Goal: Task Accomplishment & Management: Manage account settings

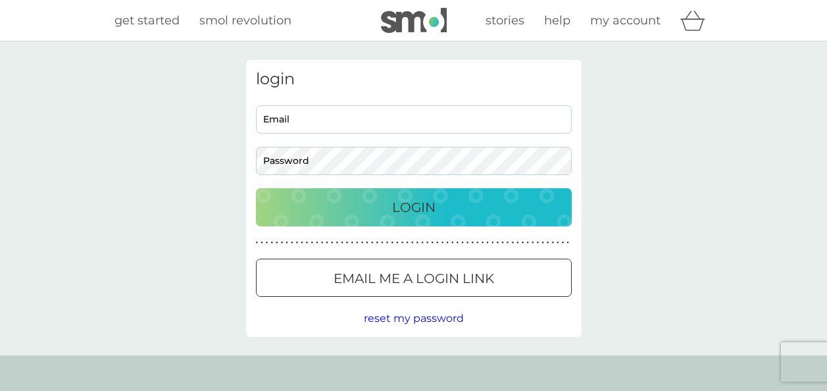
type input "[PERSON_NAME][EMAIL_ADDRESS][PERSON_NAME][PERSON_NAME][DOMAIN_NAME]"
click at [342, 121] on input "[PERSON_NAME][EMAIL_ADDRESS][PERSON_NAME][PERSON_NAME][DOMAIN_NAME]" at bounding box center [414, 119] width 316 height 28
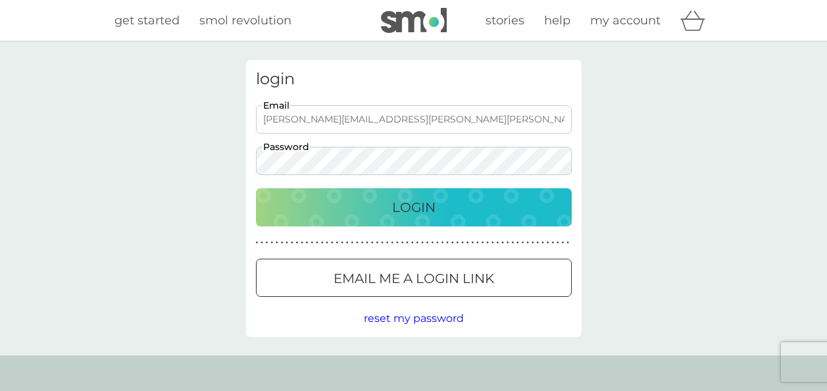
click at [552, 199] on div "Login" at bounding box center [414, 207] width 290 height 21
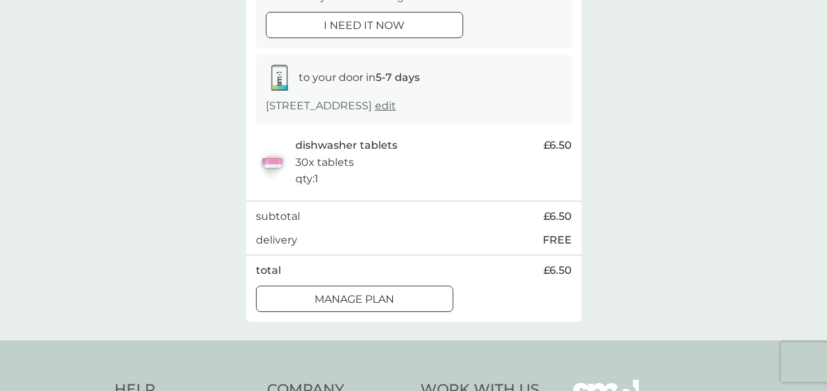
scroll to position [197, 0]
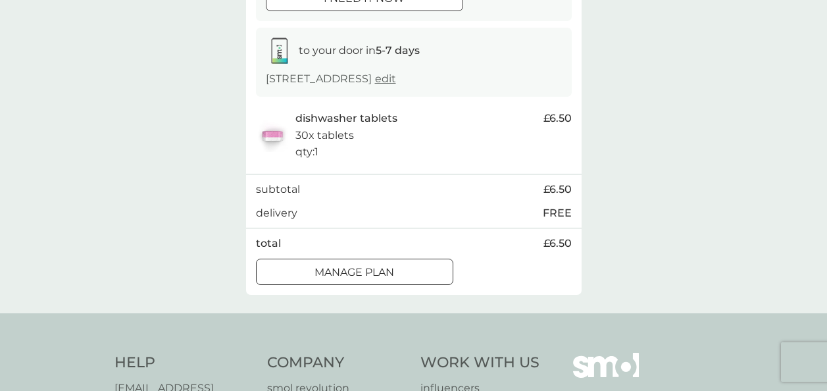
click at [354, 279] on div at bounding box center [354, 272] width 47 height 14
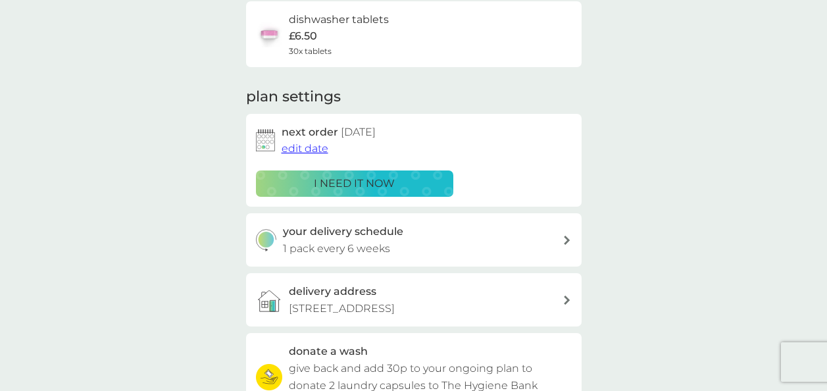
scroll to position [132, 0]
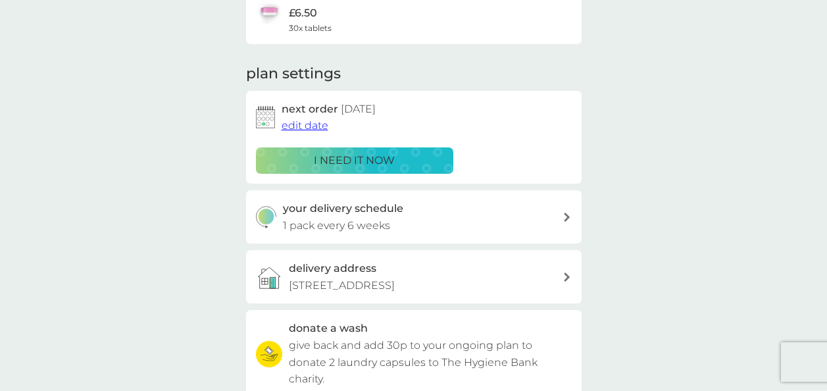
click at [307, 129] on span "edit date" at bounding box center [305, 125] width 47 height 13
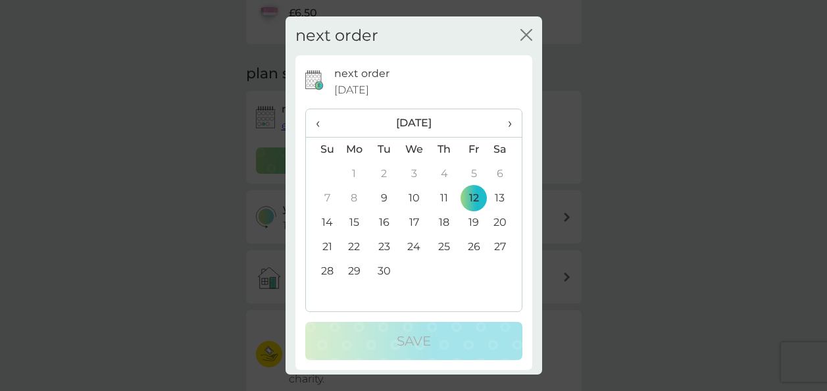
click at [498, 120] on span "›" at bounding box center [504, 123] width 13 height 28
click at [464, 195] on td "7" at bounding box center [474, 198] width 30 height 24
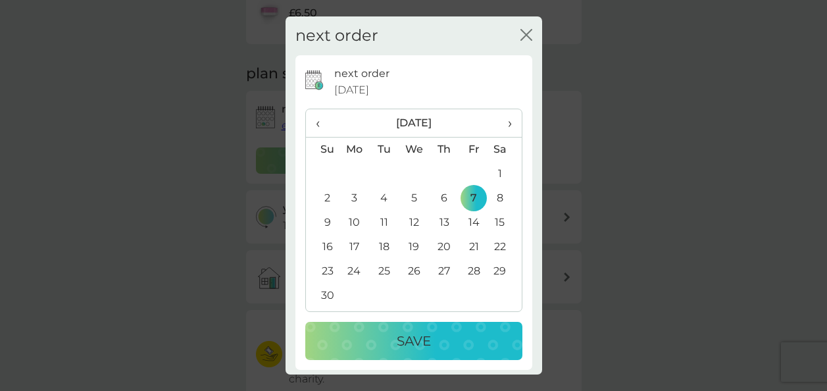
click at [421, 342] on p "Save" at bounding box center [414, 340] width 34 height 21
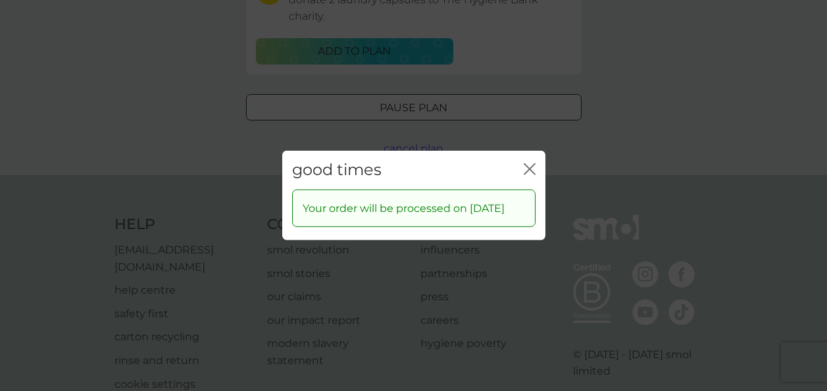
scroll to position [527, 0]
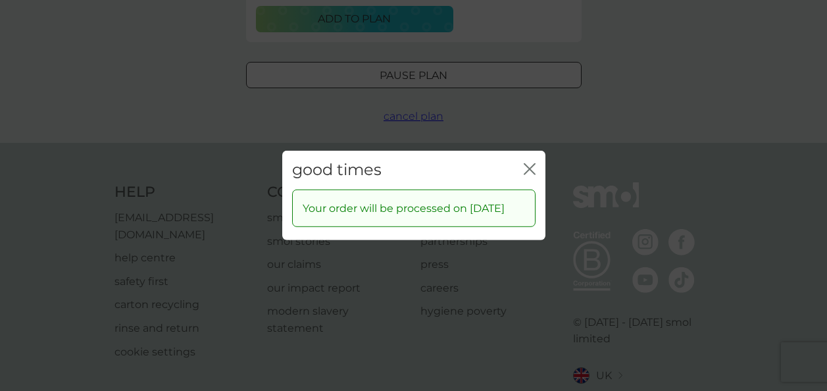
click at [537, 153] on div "good times close" at bounding box center [413, 170] width 263 height 39
